Goal: Information Seeking & Learning: Learn about a topic

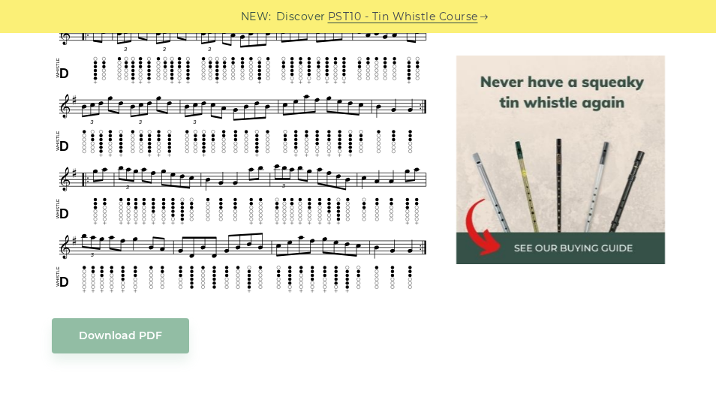
scroll to position [666, 0]
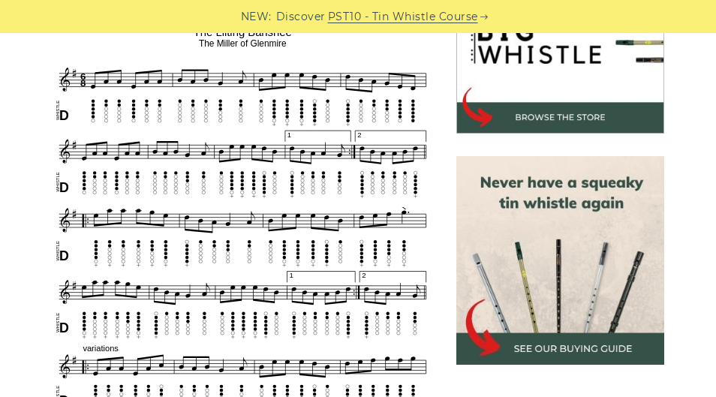
scroll to position [515, 0]
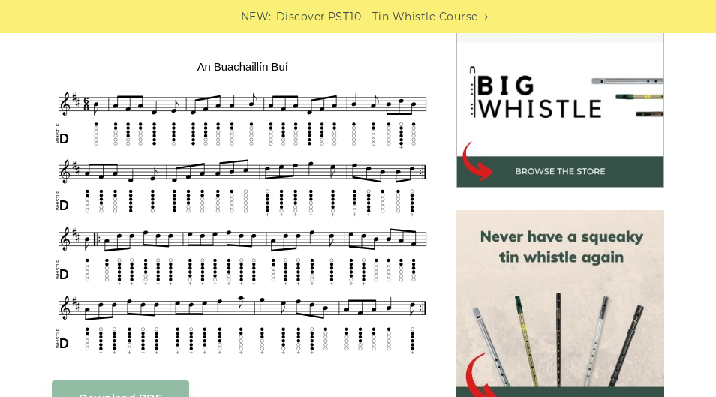
scroll to position [453, 0]
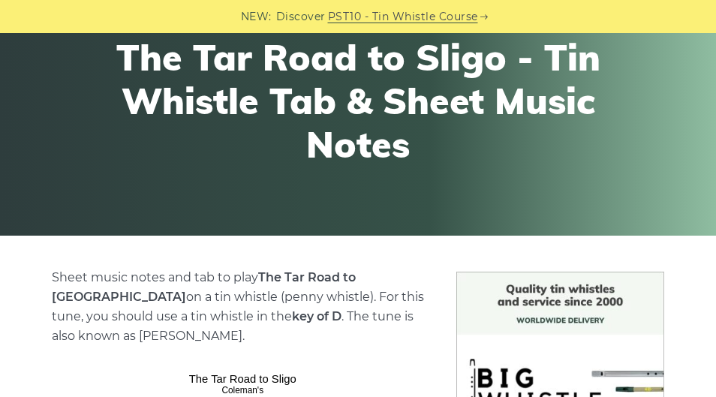
scroll to position [180, 0]
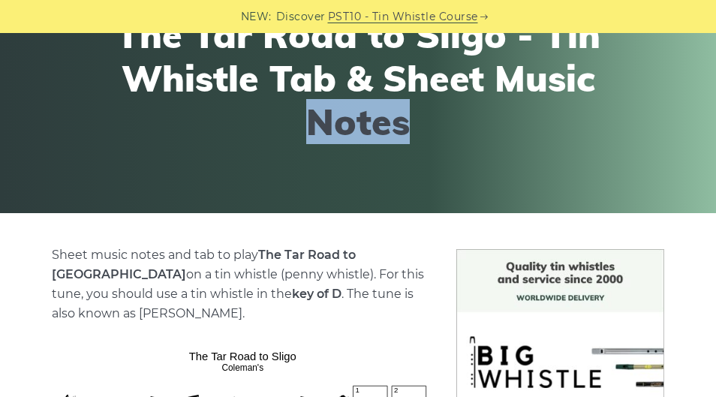
drag, startPoint x: 715, startPoint y: 73, endPoint x: 716, endPoint y: 128, distance: 55.5
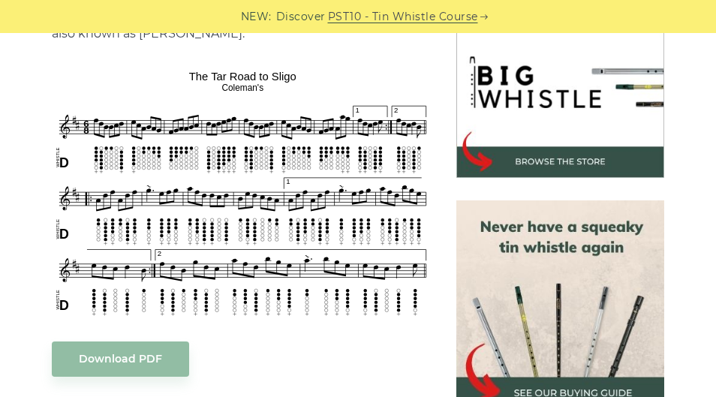
scroll to position [457, 0]
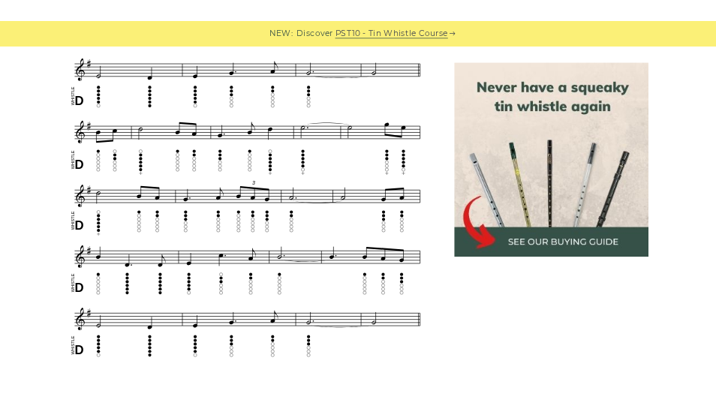
scroll to position [775, 0]
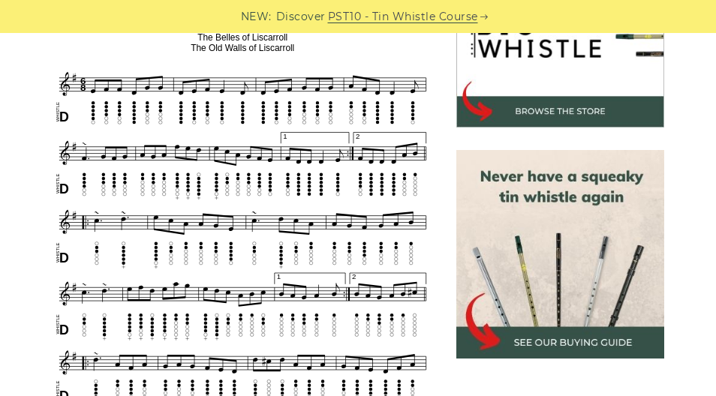
scroll to position [502, 0]
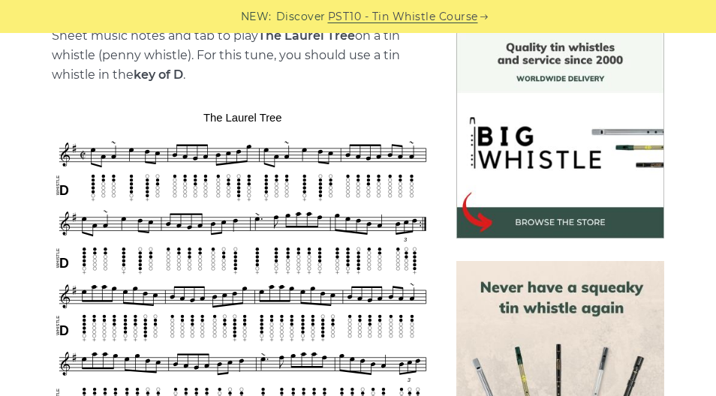
scroll to position [432, 0]
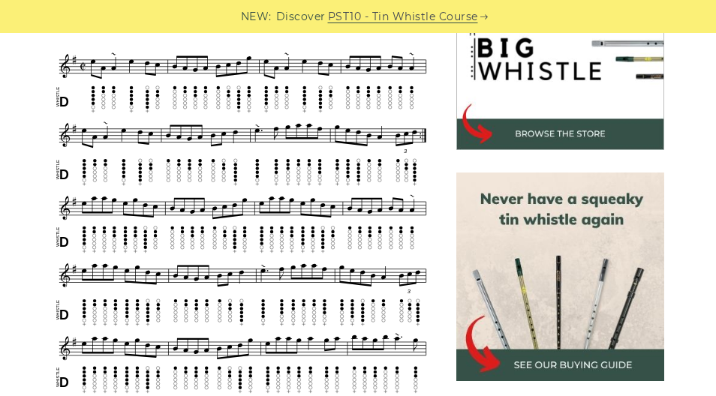
scroll to position [458, 0]
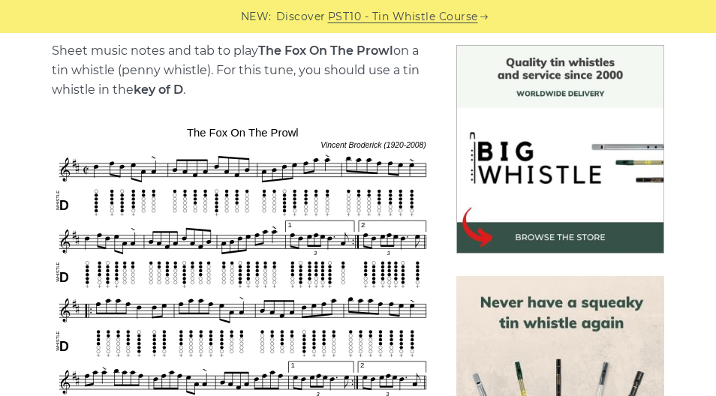
scroll to position [387, 0]
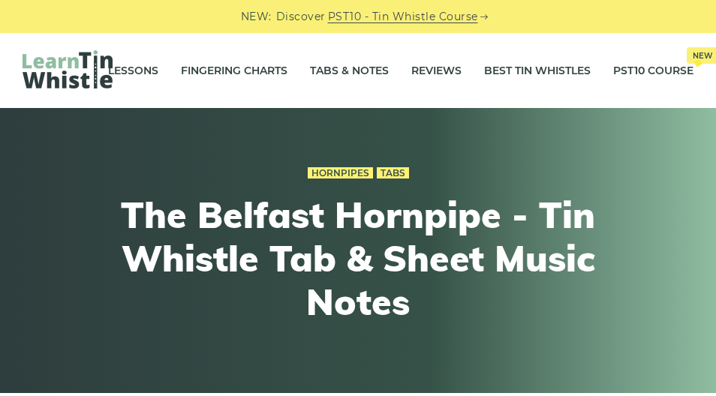
scroll to position [419, 0]
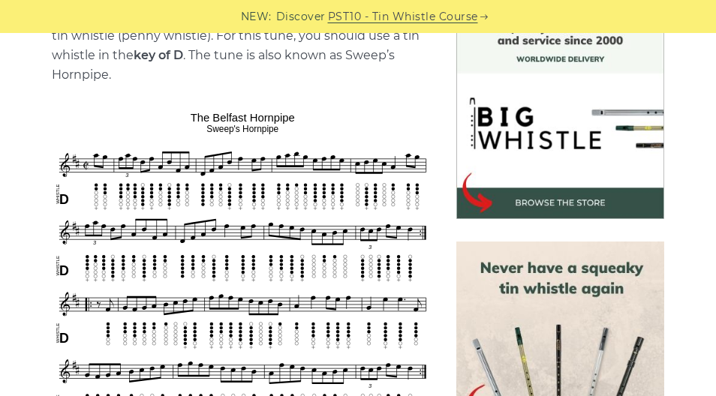
drag, startPoint x: 722, startPoint y: 48, endPoint x: 719, endPoint y: 109, distance: 60.8
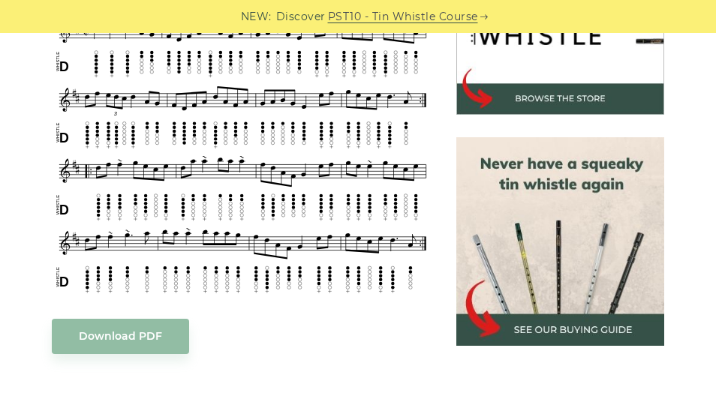
scroll to position [474, 0]
